Goal: Task Accomplishment & Management: Use online tool/utility

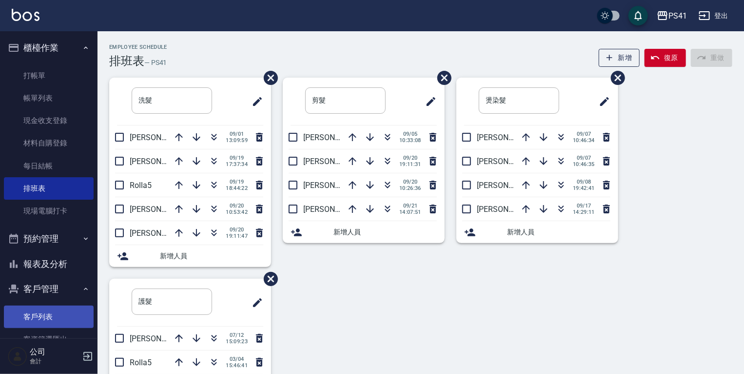
click at [53, 308] on link "客戶列表" at bounding box center [49, 316] width 90 height 22
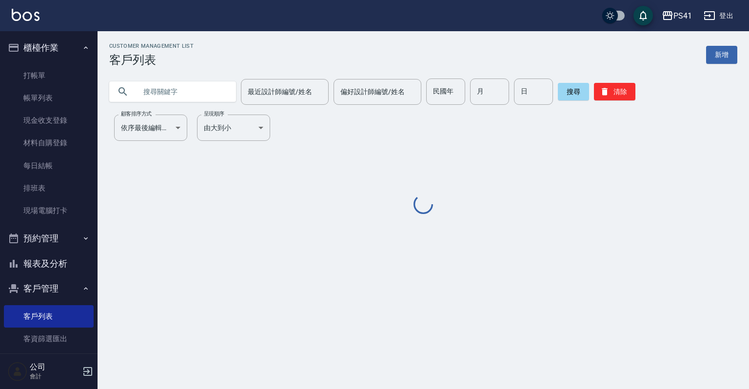
click at [168, 87] on input "text" at bounding box center [183, 92] width 92 height 26
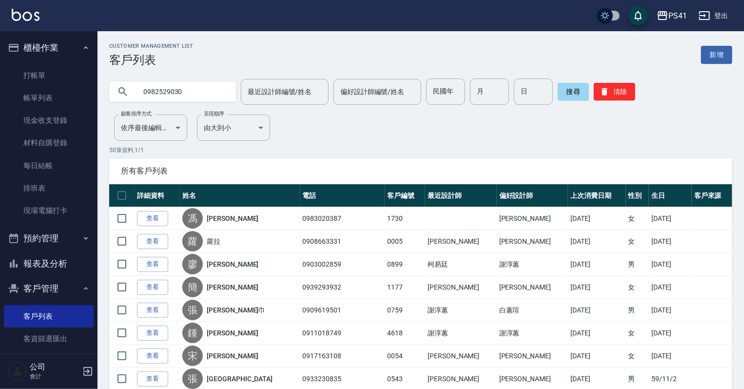
type input "0982529030"
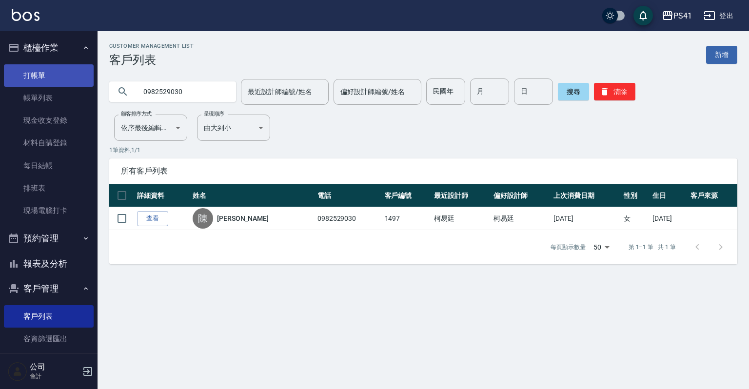
click at [40, 76] on link "打帳單" at bounding box center [49, 75] width 90 height 22
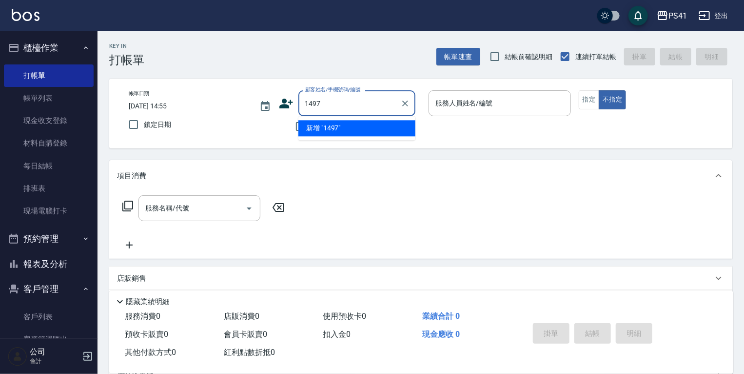
type input "1497"
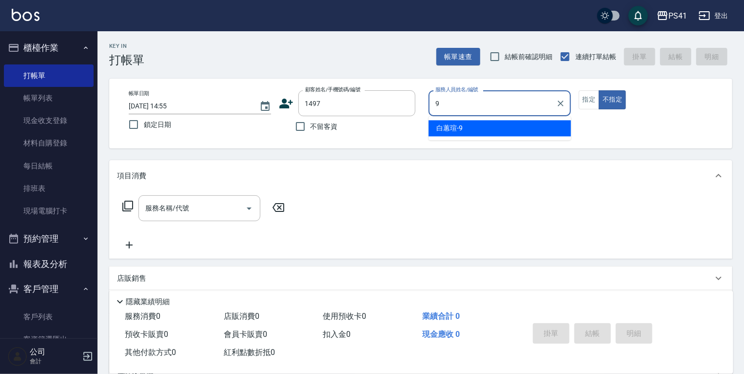
type input "[PERSON_NAME]-9"
type button "false"
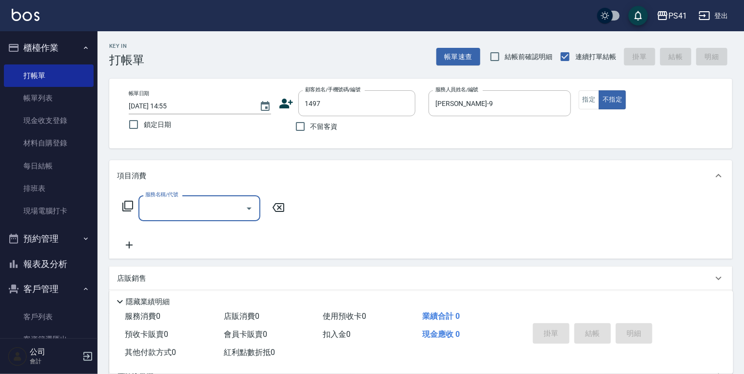
type input "1"
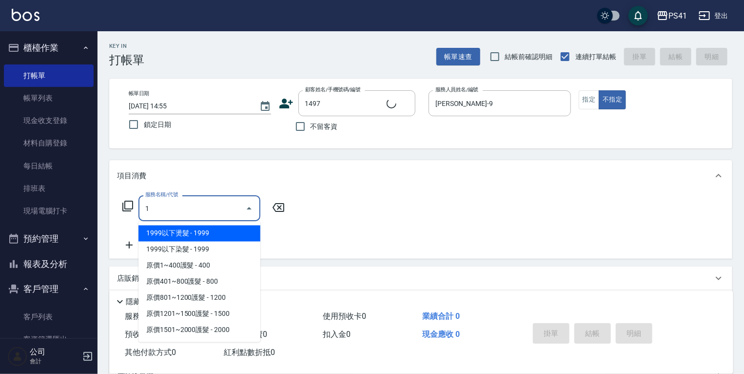
type input "[PERSON_NAME]/0982529030/1497"
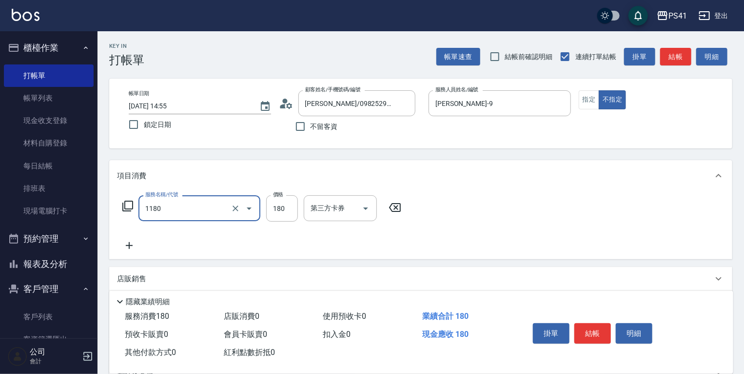
type input "洗髮(洗+剪不指定活動)(1180)"
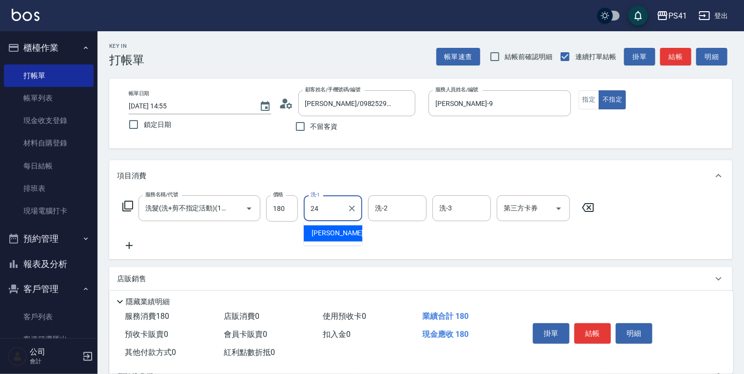
type input "小涵-24"
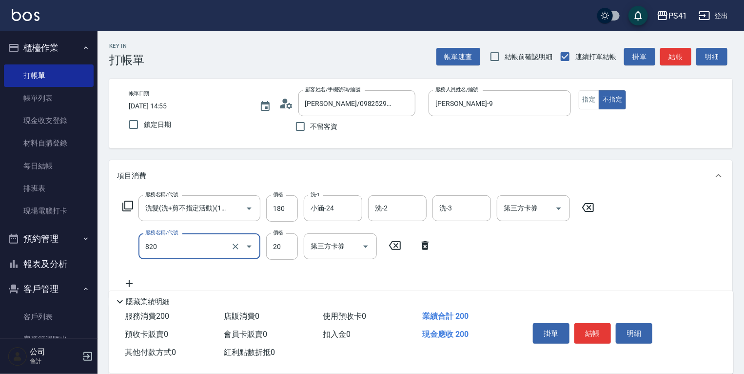
type input "潤絲(820)"
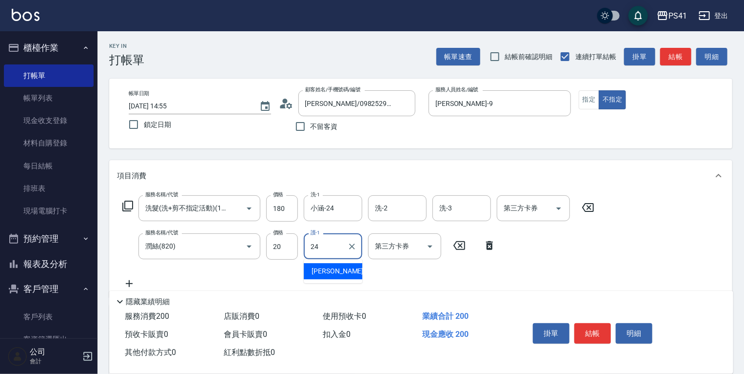
type input "小涵-24"
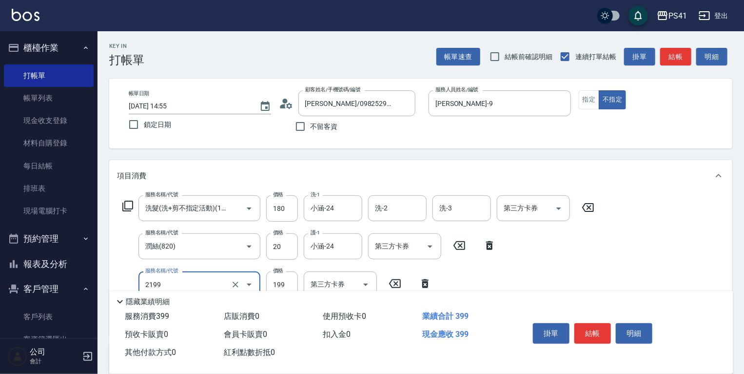
type input "不指定剪髮活動(2199)"
